Goal: Task Accomplishment & Management: Complete application form

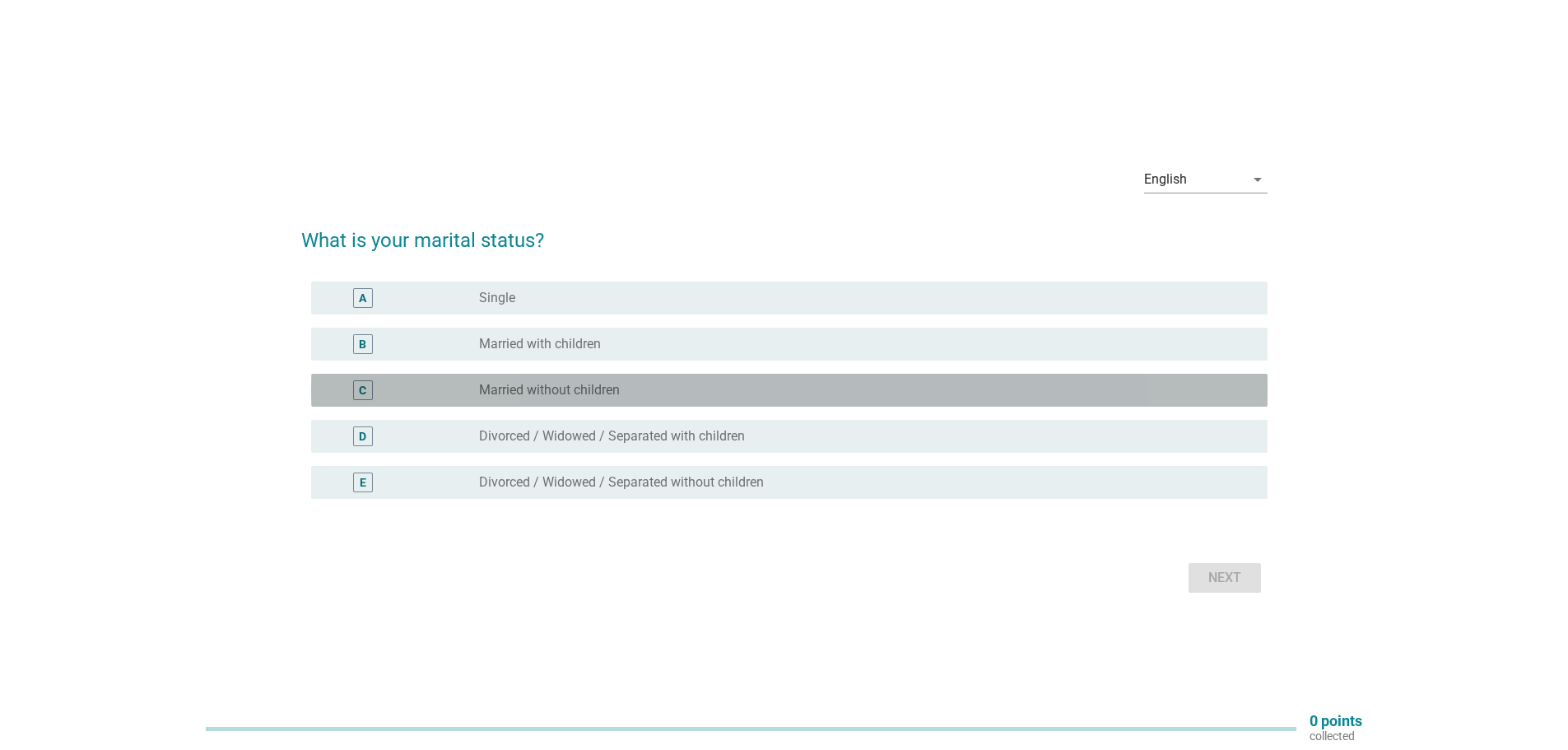
click at [367, 386] on div "C" at bounding box center [363, 391] width 20 height 20
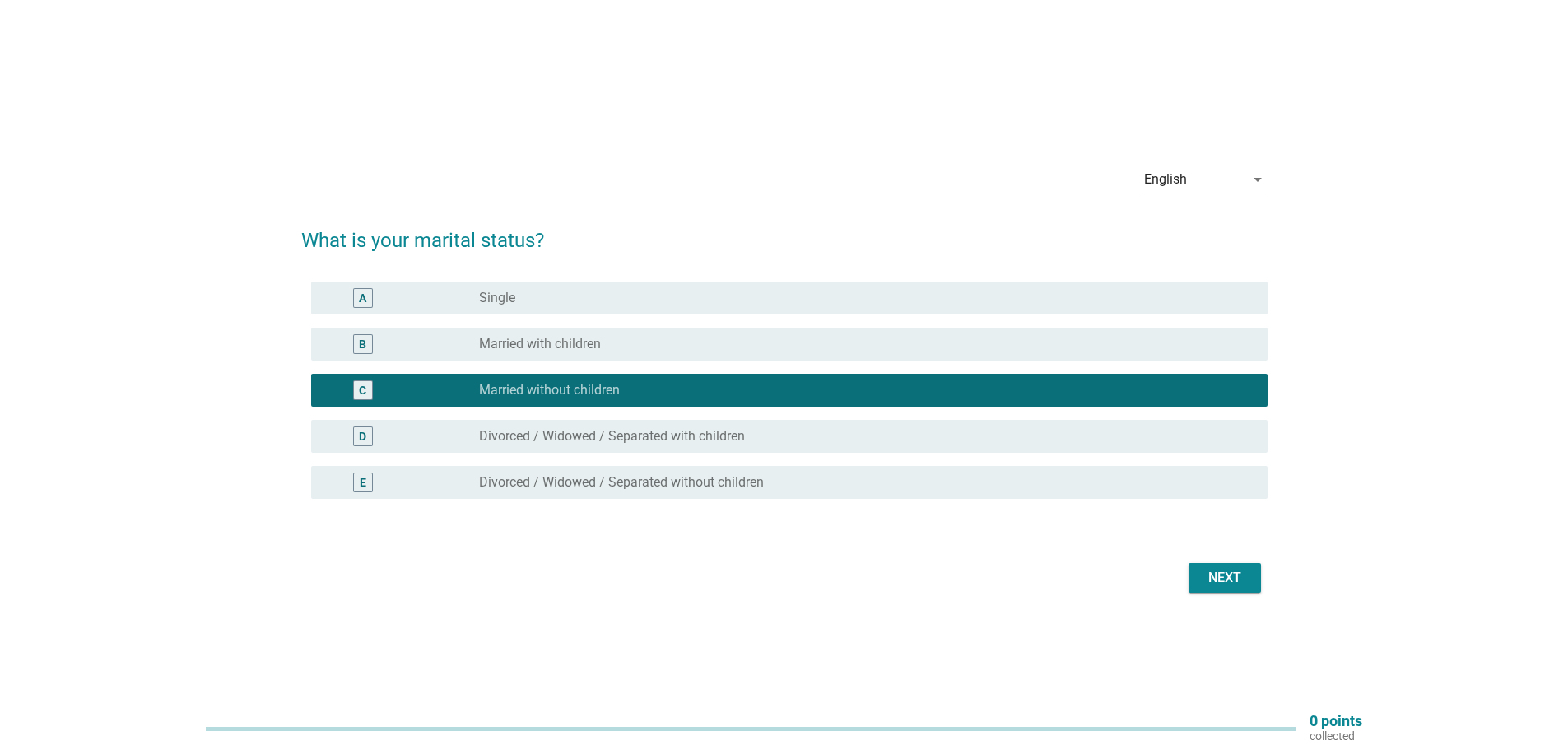
click at [1223, 577] on div "Next" at bounding box center [1225, 578] width 46 height 20
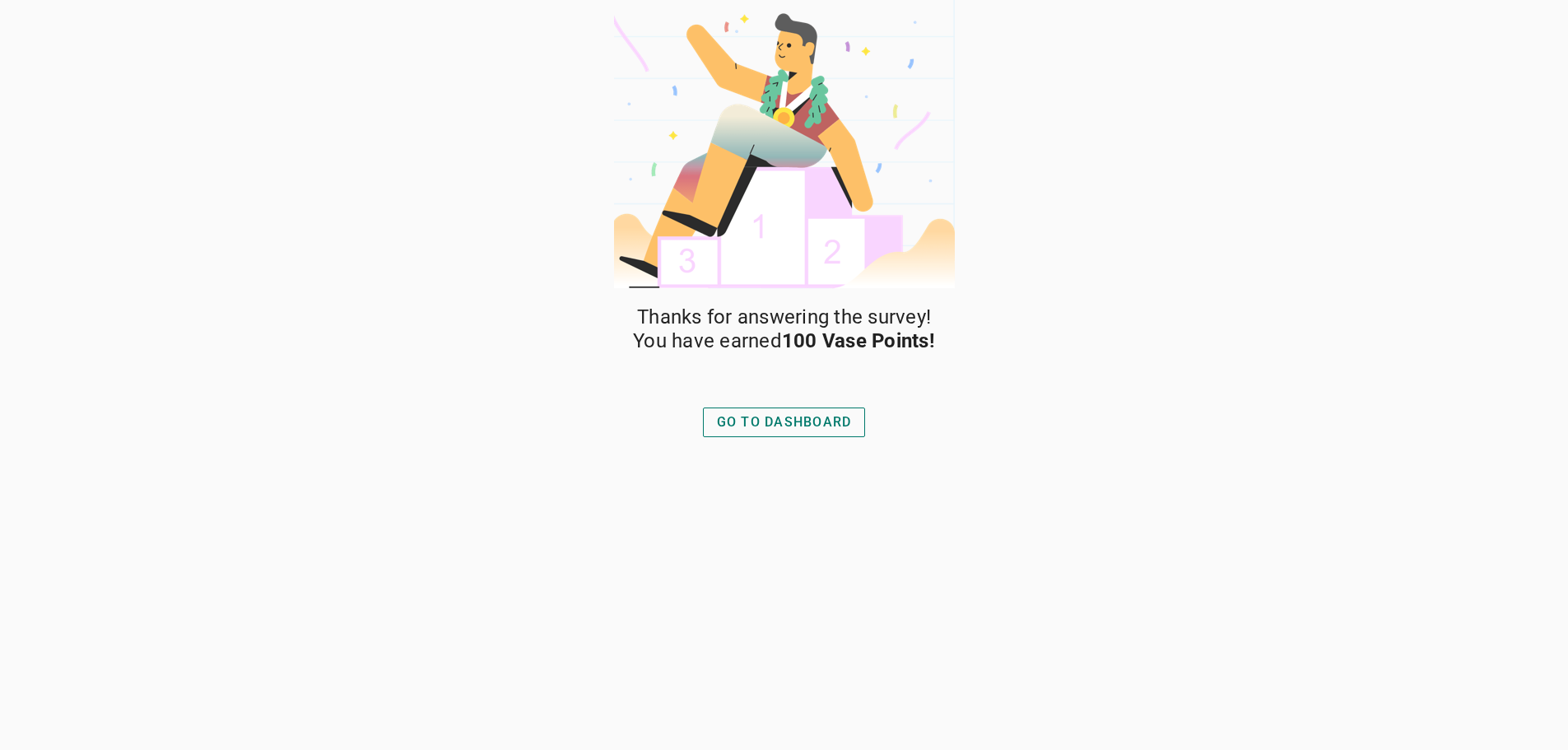
click at [789, 427] on div "GO TO DASHBOARD" at bounding box center [784, 422] width 135 height 20
click at [799, 431] on div "GO TO DASHBOARD" at bounding box center [784, 422] width 135 height 20
